Goal: Navigation & Orientation: Find specific page/section

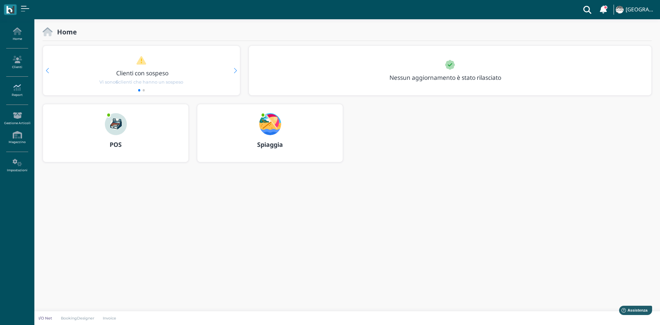
click at [13, 92] on link "Report" at bounding box center [17, 90] width 30 height 19
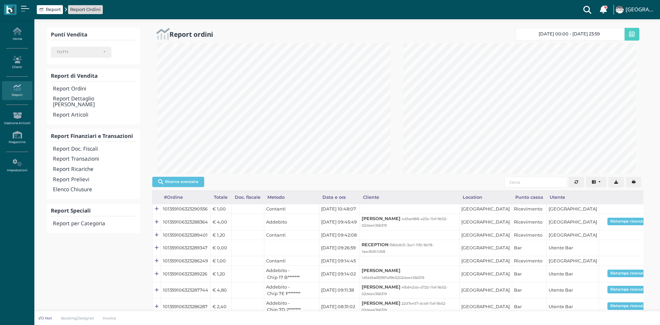
select select
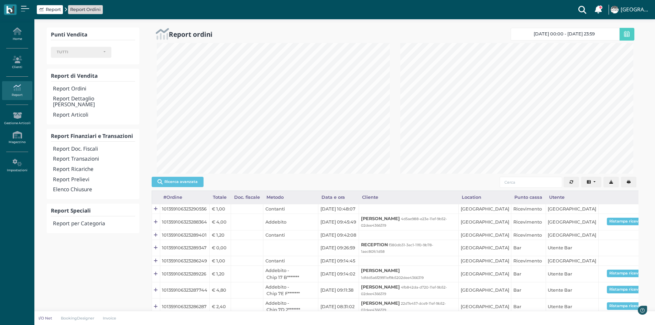
scroll to position [131, 243]
click at [26, 40] on link "Home" at bounding box center [17, 34] width 30 height 19
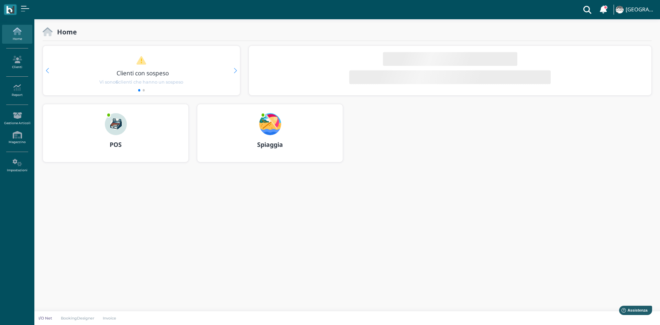
click at [146, 144] on h3 "POS" at bounding box center [115, 144] width 133 height 7
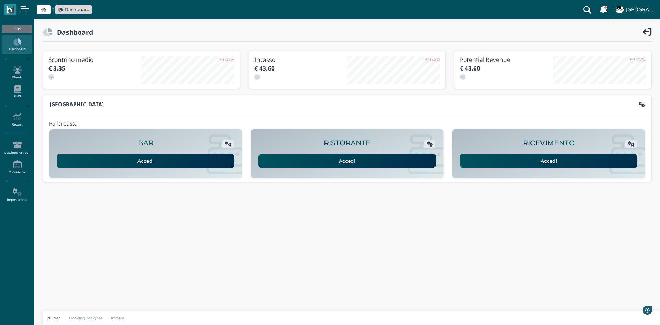
click at [478, 162] on link "Accedi" at bounding box center [549, 161] width 178 height 14
